Goal: Task Accomplishment & Management: Complete application form

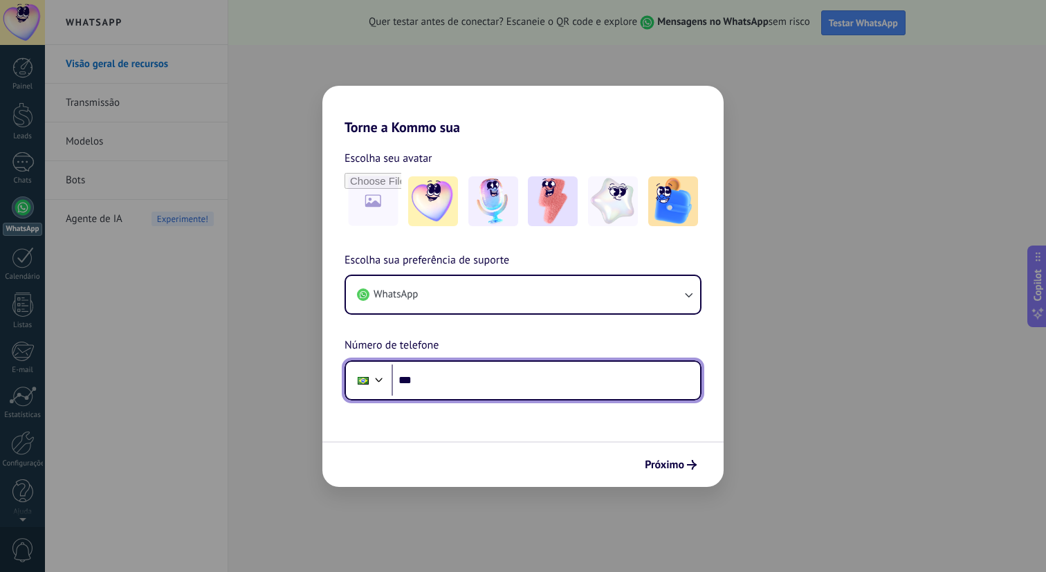
click at [463, 376] on input "***" at bounding box center [545, 380] width 308 height 32
type input "**********"
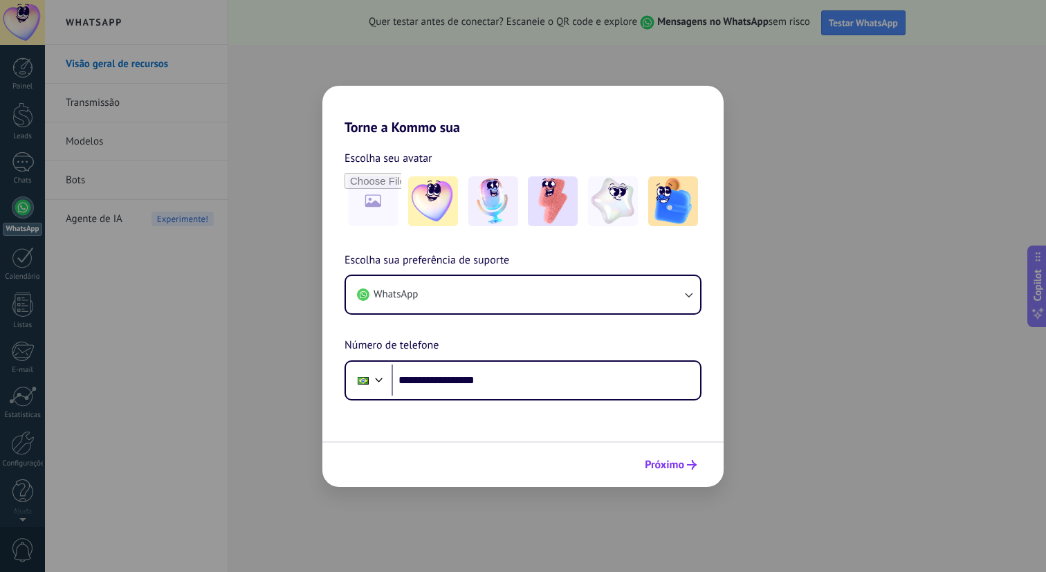
click at [671, 462] on span "Próximo" at bounding box center [664, 465] width 39 height 10
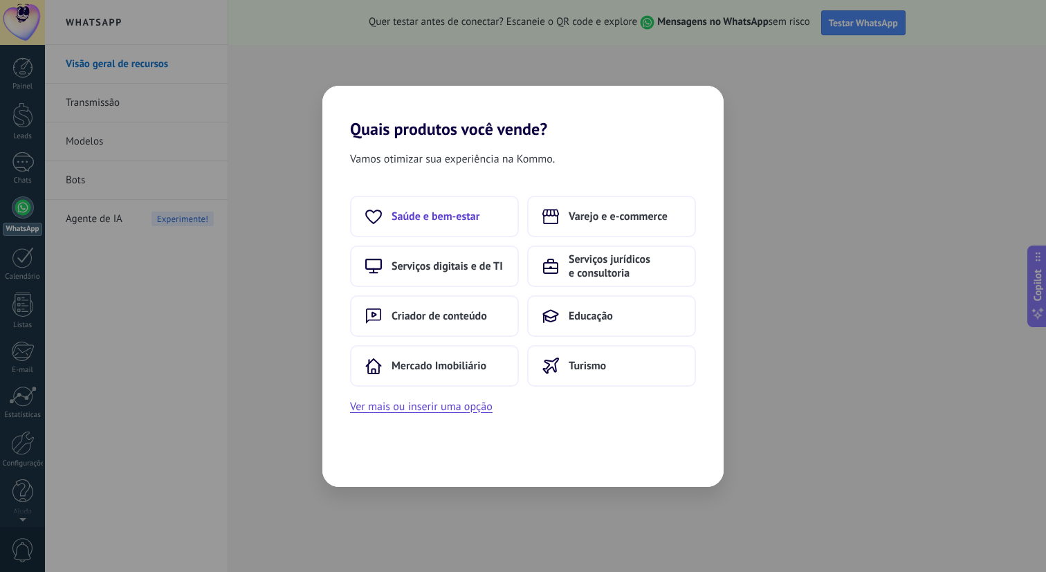
click at [470, 210] on span "Saúde e bem-estar" at bounding box center [435, 217] width 88 height 14
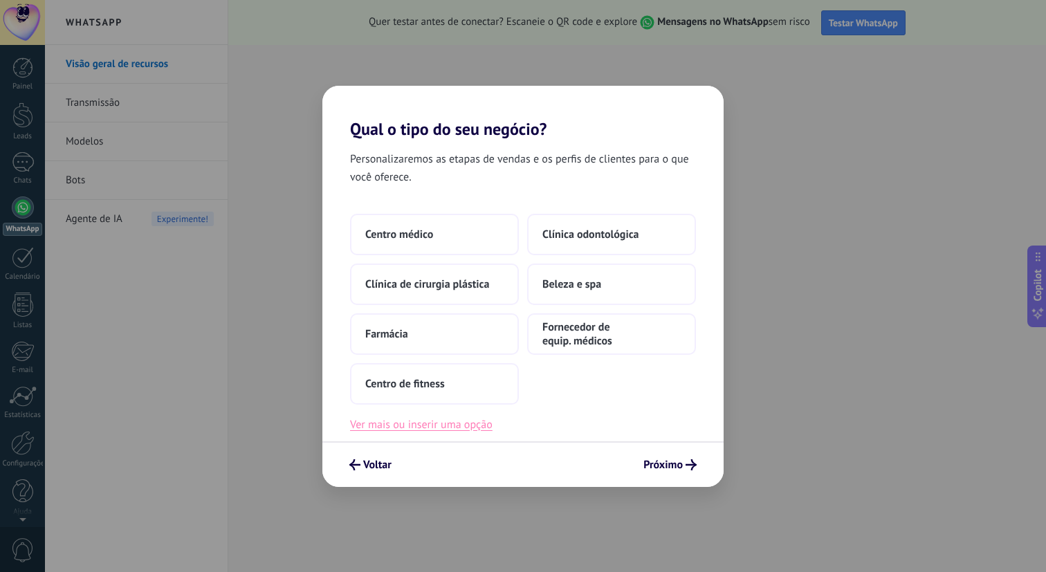
click at [419, 421] on button "Ver mais ou inserir uma opção" at bounding box center [421, 425] width 142 height 18
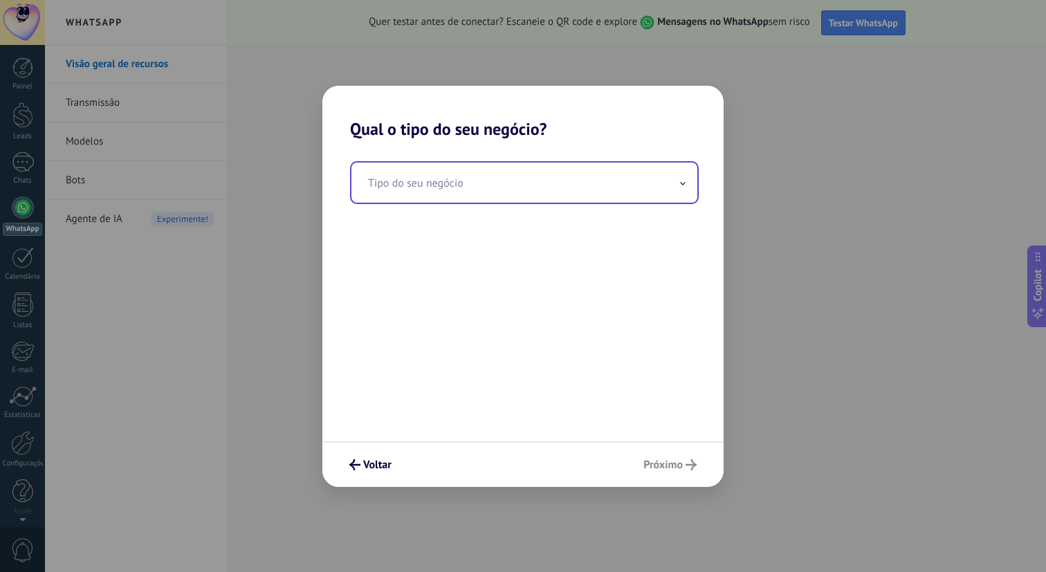
click at [511, 183] on input "text" at bounding box center [524, 183] width 346 height 40
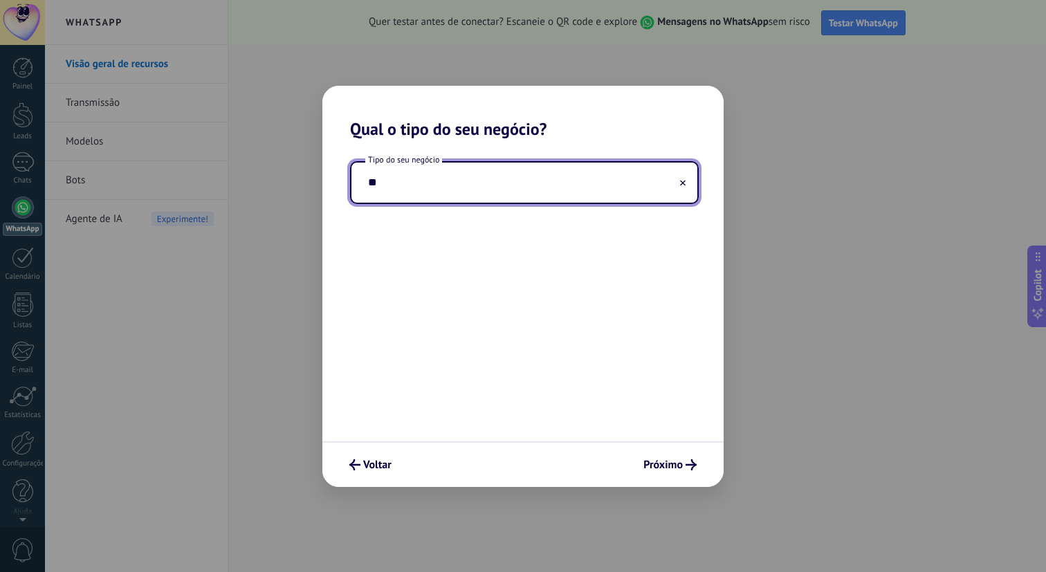
type input "*"
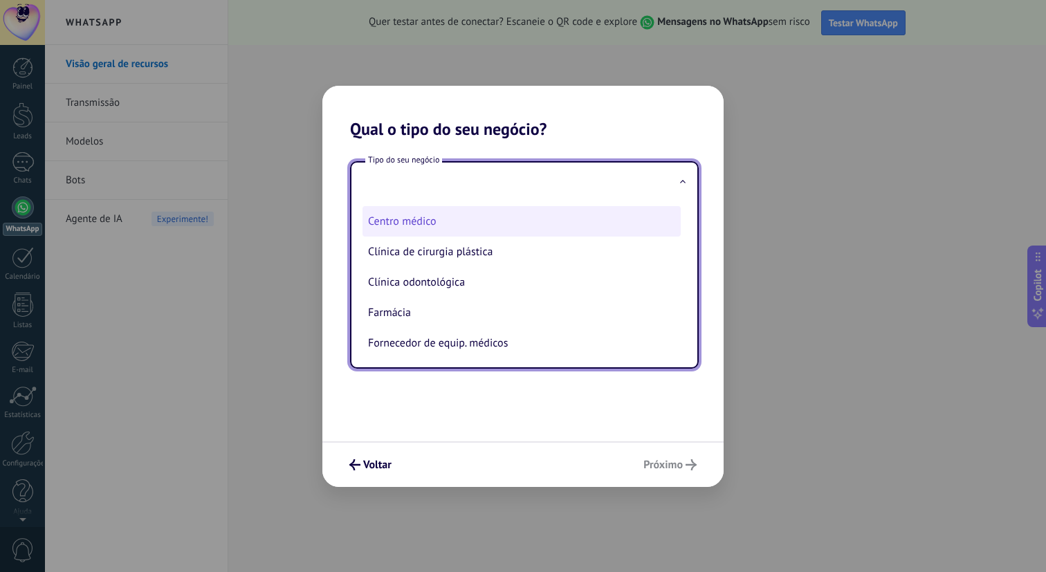
scroll to position [67, 0]
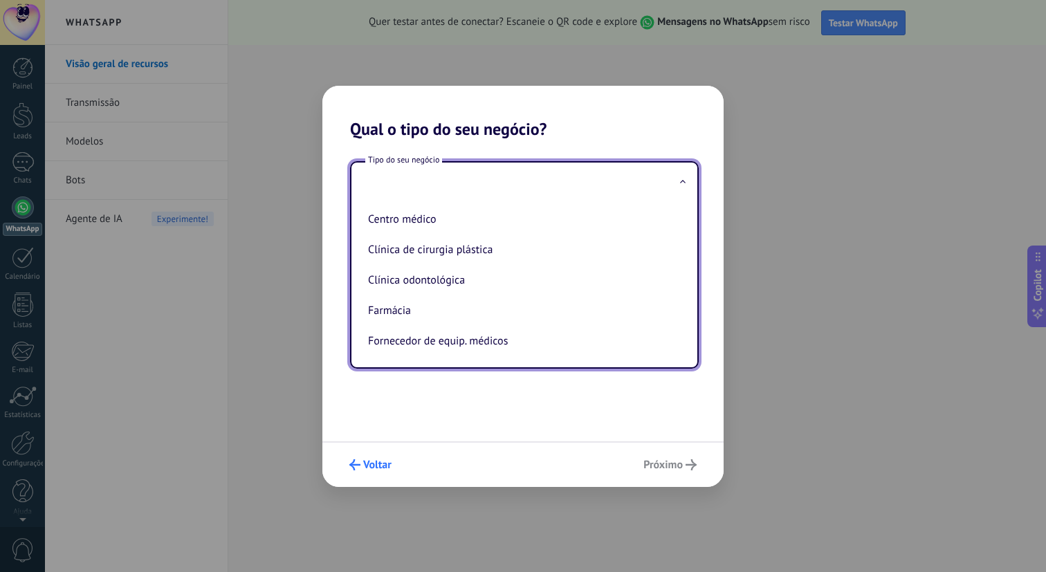
click at [372, 474] on button "Voltar" at bounding box center [370, 465] width 55 height 24
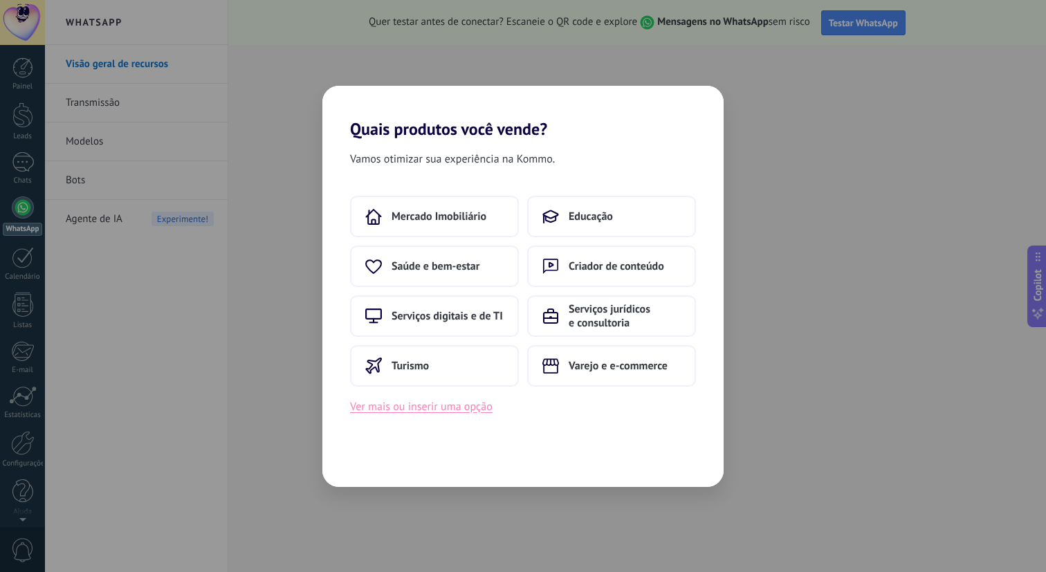
click at [454, 407] on button "Ver mais ou inserir uma opção" at bounding box center [421, 407] width 142 height 18
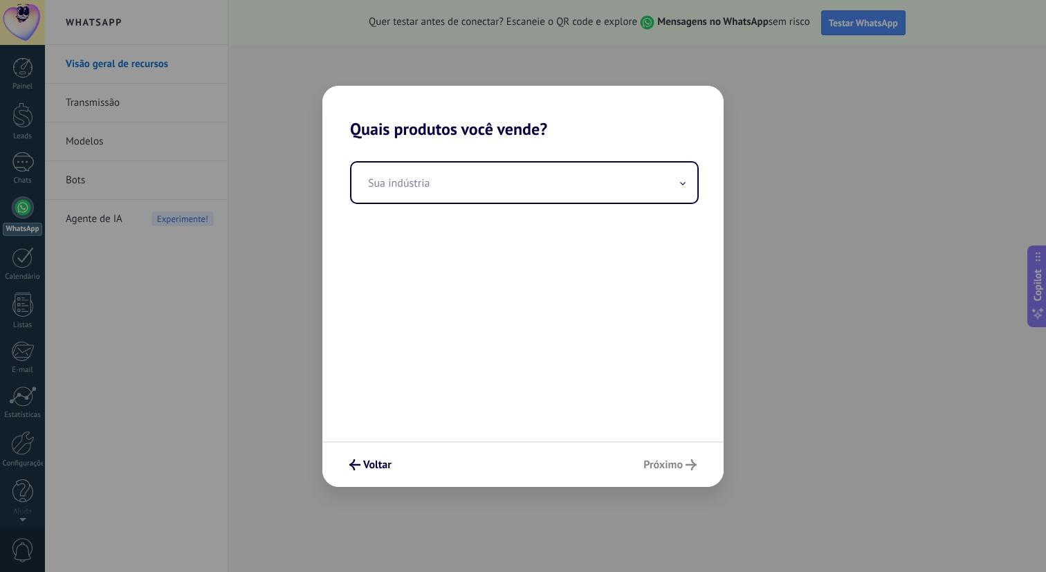
click at [513, 205] on div "Sua indústria" at bounding box center [522, 290] width 401 height 302
click at [519, 186] on input "text" at bounding box center [524, 183] width 346 height 40
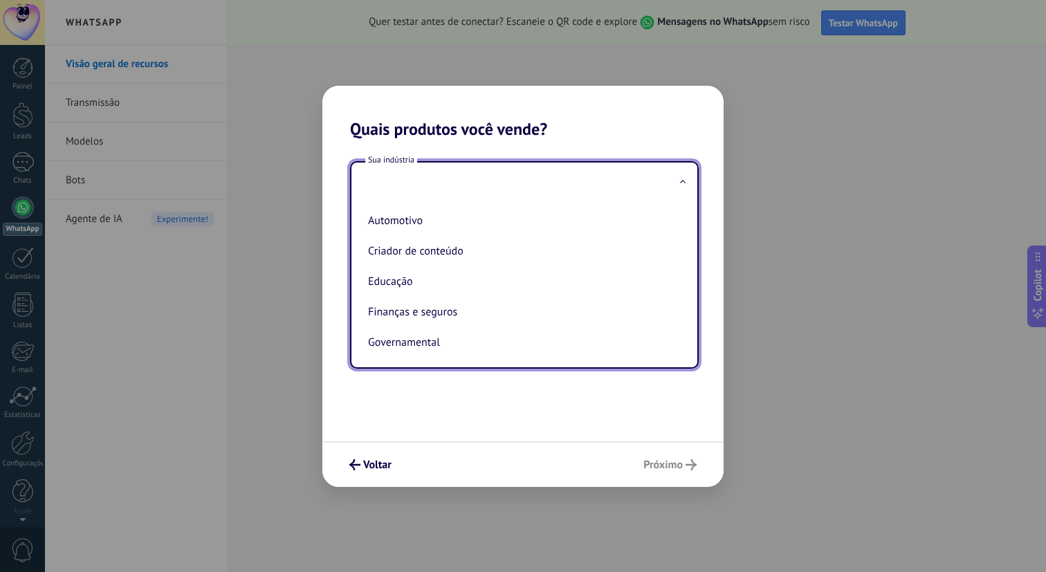
type input "*"
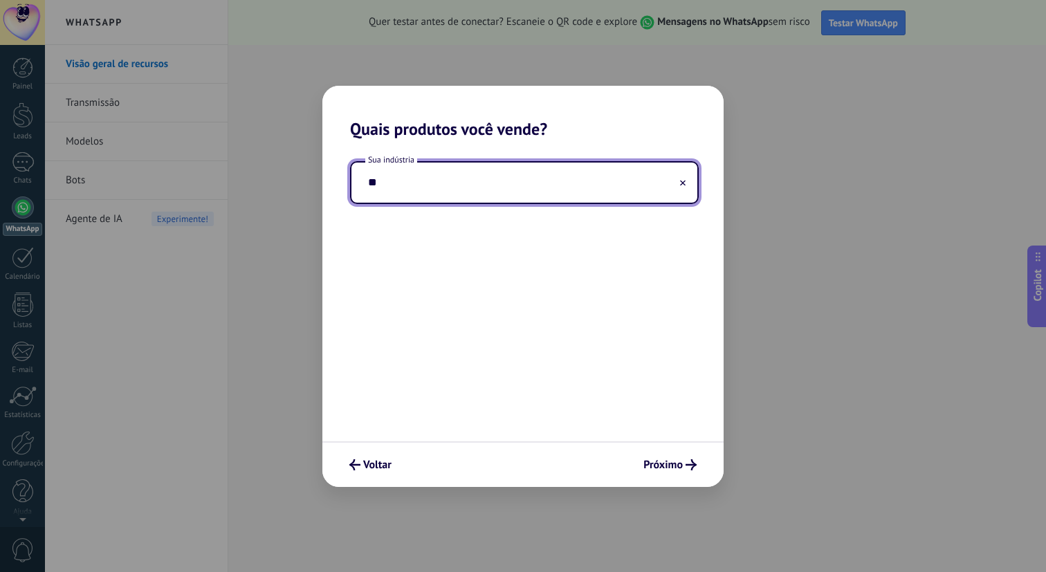
type input "*"
type input "***"
click at [376, 474] on button "Voltar" at bounding box center [370, 465] width 55 height 24
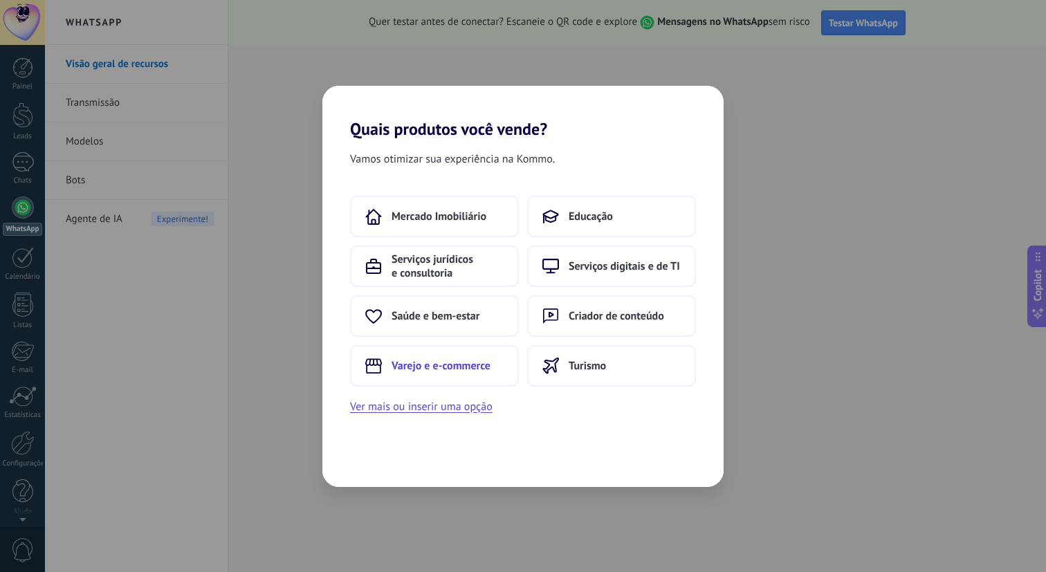
click at [443, 373] on button "Varejo e e-commerce" at bounding box center [434, 365] width 169 height 41
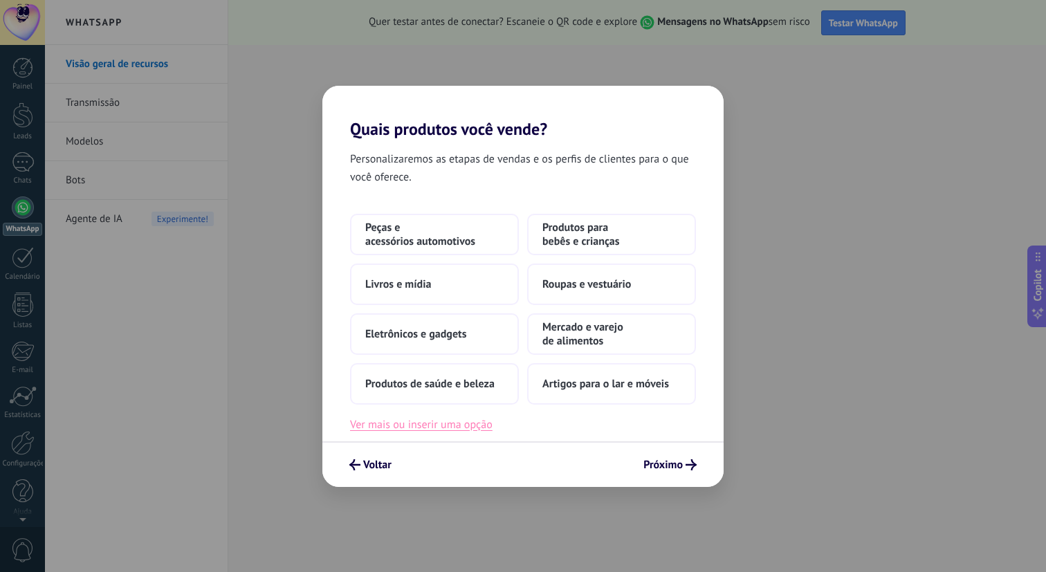
click at [450, 423] on button "Ver mais ou inserir uma opção" at bounding box center [421, 425] width 142 height 18
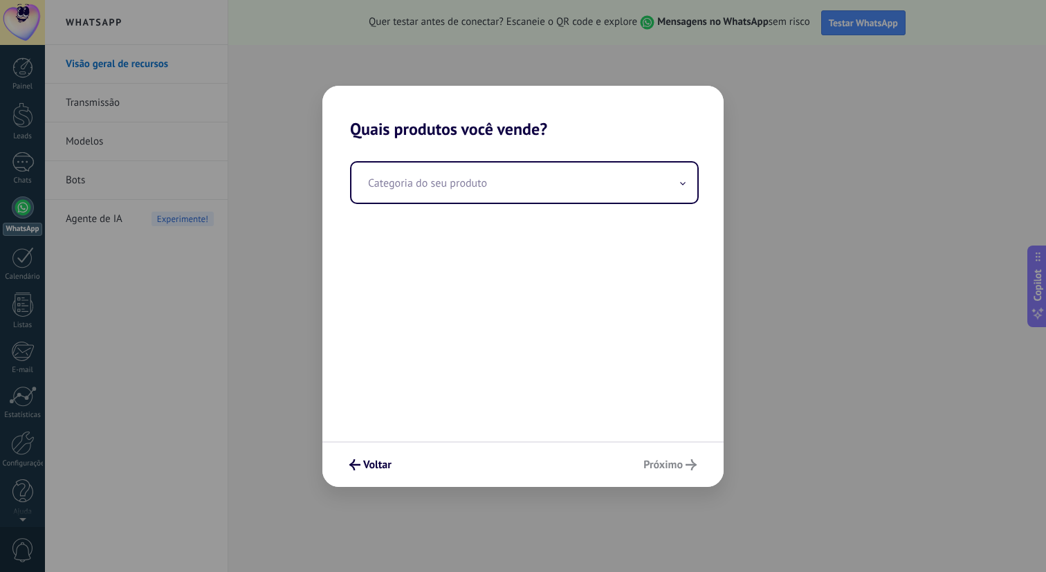
click at [398, 463] on div "Voltar Próximo" at bounding box center [522, 464] width 401 height 46
